Goal: Transaction & Acquisition: Purchase product/service

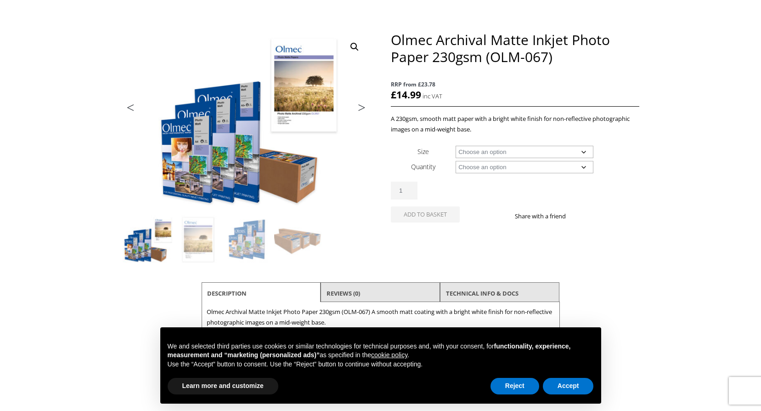
scroll to position [92, 0]
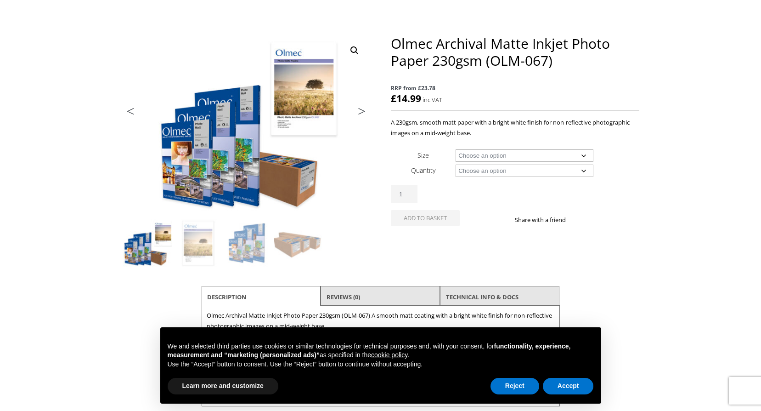
click at [582, 157] on select "Choose an option A4 Sheet A3 Sheet A3+ Sheet A2 Sheet 17" Wide Roll 24" Wide Ro…" at bounding box center [525, 155] width 138 height 12
click at [456, 149] on select "Choose an option A4 Sheet A3 Sheet A3+ Sheet A2 Sheet 17" Wide Roll 24" Wide Ro…" at bounding box center [525, 155] width 138 height 12
select select "a3-sheet"
click at [584, 172] on select "Choose an option 50 Sheets 100 Sheets" at bounding box center [525, 170] width 138 height 12
select select "50-sheets"
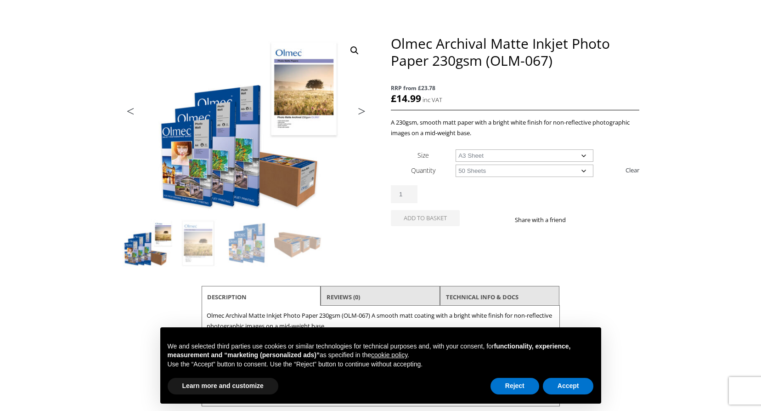
click at [456, 164] on select "Choose an option 50 Sheets 100 Sheets" at bounding box center [525, 170] width 138 height 12
select select "a3-sheet"
select select "50-sheets"
